Goal: Transaction & Acquisition: Purchase product/service

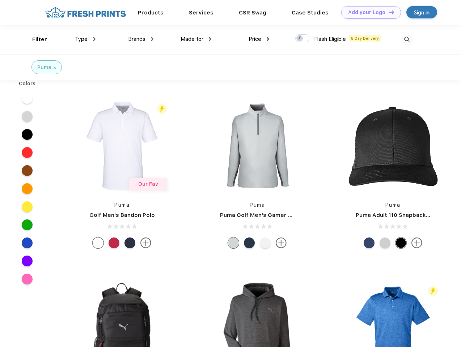
click at [368, 12] on link "Add your Logo Design Tool" at bounding box center [371, 12] width 60 height 13
click at [0, 0] on div "Design Tool" at bounding box center [0, 0] width 0 height 0
click at [388, 12] on link "Add your Logo Design Tool" at bounding box center [371, 12] width 60 height 13
click at [35, 39] on div "Filter" at bounding box center [39, 39] width 15 height 8
click at [85, 39] on span "Type" at bounding box center [81, 39] width 13 height 7
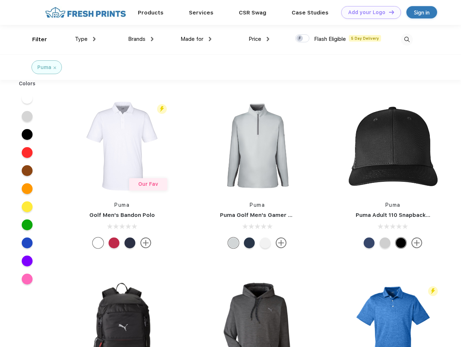
click at [141, 39] on span "Brands" at bounding box center [136, 39] width 17 height 7
click at [196, 39] on span "Made for" at bounding box center [191, 39] width 23 height 7
click at [259, 39] on span "Price" at bounding box center [254, 39] width 13 height 7
click at [302, 39] on div at bounding box center [302, 38] width 14 height 8
click at [300, 39] on input "checkbox" at bounding box center [297, 36] width 5 height 5
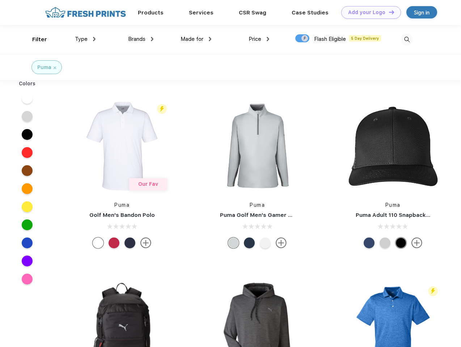
click at [406, 39] on img at bounding box center [407, 40] width 12 height 12
